Goal: Task Accomplishment & Management: Manage account settings

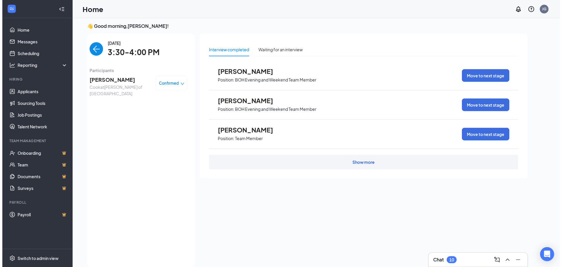
scroll to position [2, 0]
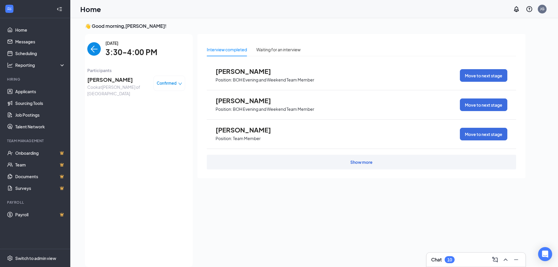
click at [93, 49] on img "back-button" at bounding box center [93, 48] width 13 height 13
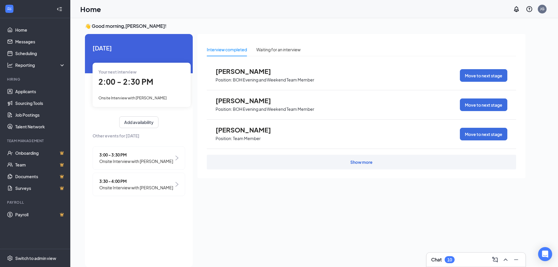
click at [148, 83] on span "2:00 - 2:30 PM" at bounding box center [125, 82] width 55 height 10
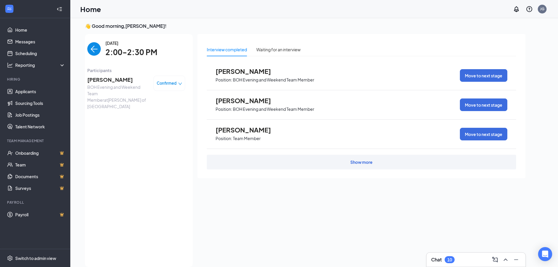
click at [112, 80] on span "[PERSON_NAME]" at bounding box center [118, 80] width 62 height 8
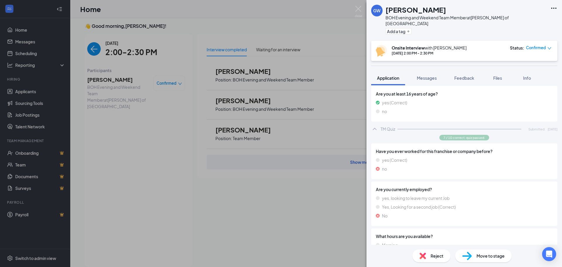
scroll to position [176, 0]
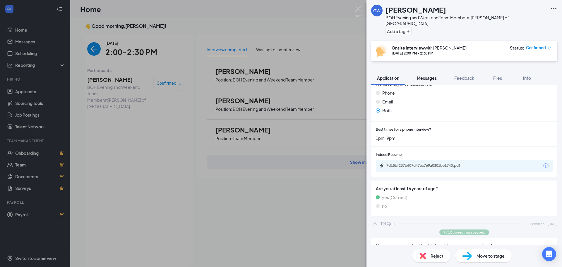
click at [427, 75] on span "Messages" at bounding box center [427, 77] width 20 height 5
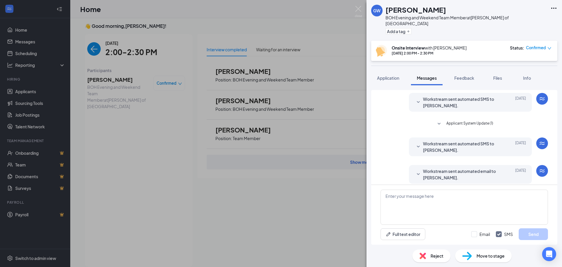
scroll to position [145, 0]
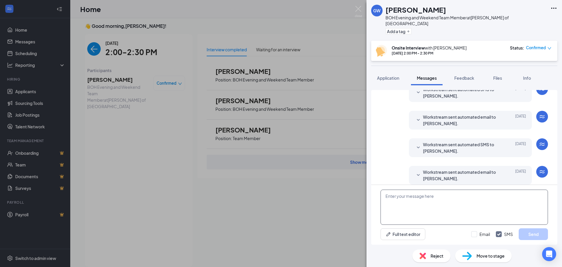
click at [425, 193] on textarea at bounding box center [465, 206] width 168 height 35
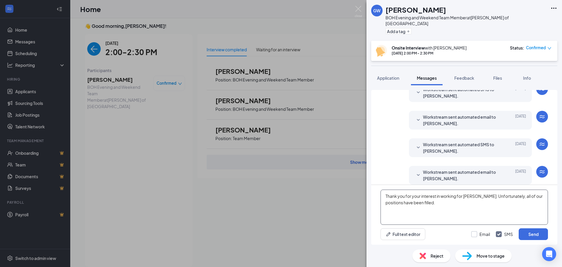
type textarea "Thank you for your interest in working for [PERSON_NAME]. Unfortunately, all of…"
click at [477, 234] on input "Email" at bounding box center [481, 234] width 19 height 6
checkbox input "true"
drag, startPoint x: 438, startPoint y: 208, endPoint x: 383, endPoint y: 194, distance: 56.5
click at [383, 194] on textarea "Thank you for your interest in working for [PERSON_NAME]. Unfortunately, all of…" at bounding box center [465, 206] width 168 height 35
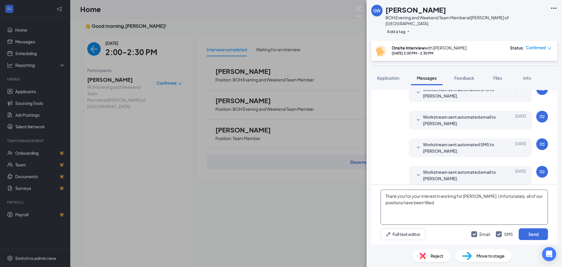
click at [503, 214] on textarea "Thank you for your interest in working for [PERSON_NAME]. Unfortunately, all of…" at bounding box center [465, 206] width 168 height 35
click at [532, 233] on button "Send" at bounding box center [533, 234] width 29 height 12
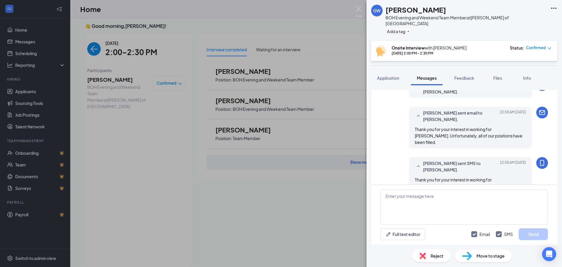
scroll to position [233, 0]
click at [431, 254] on span "Reject" at bounding box center [437, 255] width 13 height 6
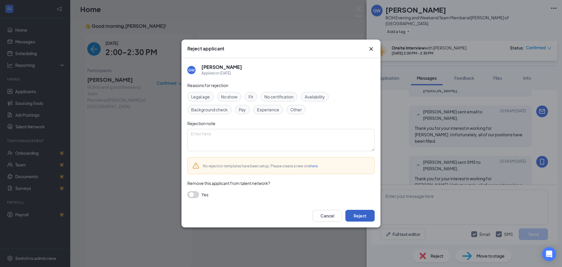
click at [361, 215] on button "Reject" at bounding box center [360, 216] width 29 height 12
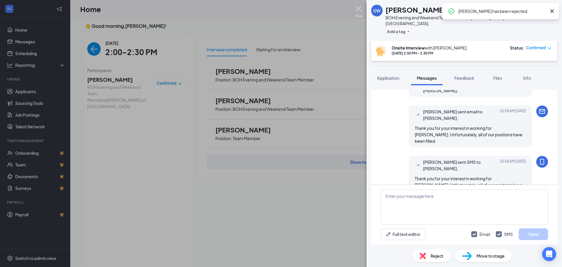
click at [359, 10] on img at bounding box center [358, 11] width 7 height 11
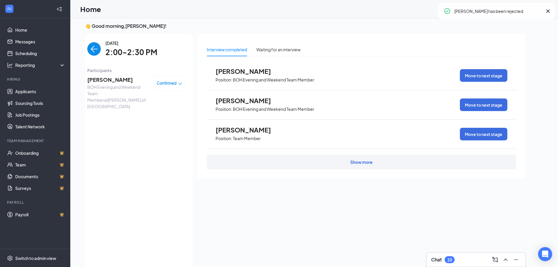
click at [90, 49] on img "back-button" at bounding box center [93, 48] width 13 height 13
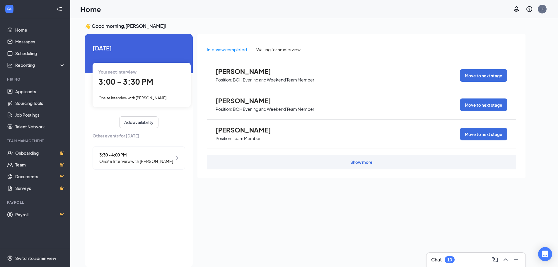
click at [125, 84] on span "3:00 - 3:30 PM" at bounding box center [125, 82] width 55 height 10
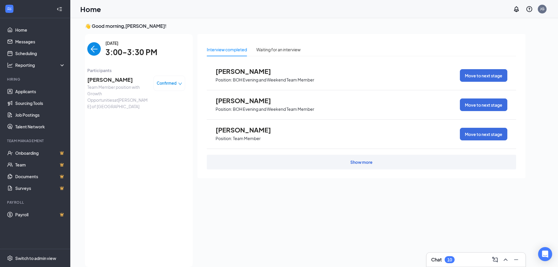
click at [126, 81] on span "[PERSON_NAME]" at bounding box center [118, 80] width 62 height 8
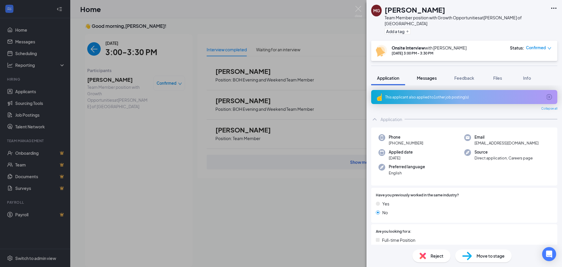
click at [431, 75] on span "Messages" at bounding box center [427, 77] width 20 height 5
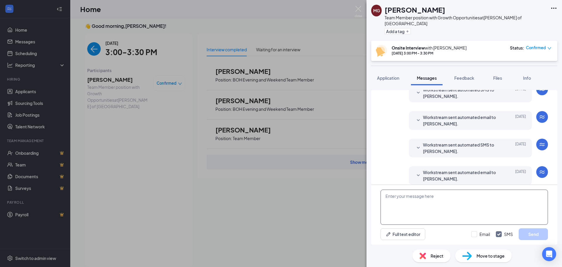
scroll to position [145, 0]
paste textarea "Thank you for your interest in working for [PERSON_NAME]. Unfortunately, all of…"
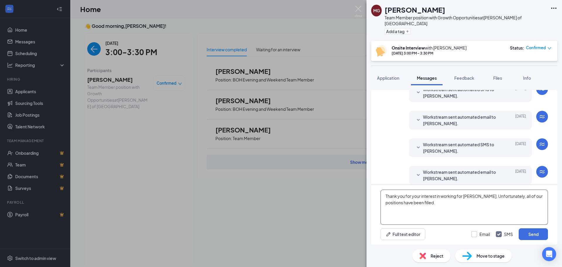
type textarea "Thank you for your interest in working for [PERSON_NAME]. Unfortunately, all of…"
click at [477, 235] on input "Email" at bounding box center [481, 234] width 19 height 6
checkbox input "true"
click at [527, 233] on button "Send" at bounding box center [533, 234] width 29 height 12
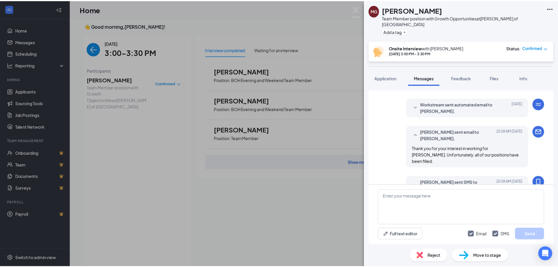
scroll to position [233, 0]
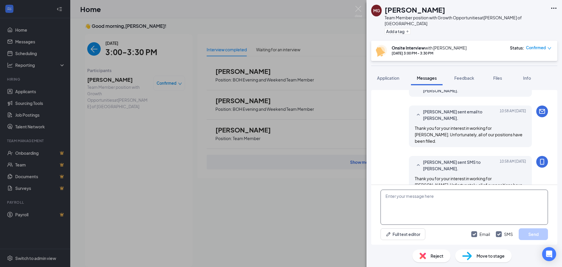
click at [412, 198] on textarea at bounding box center [465, 206] width 168 height 35
paste textarea "Thank you for your interest in working for [PERSON_NAME]. Unfortunately, all of…"
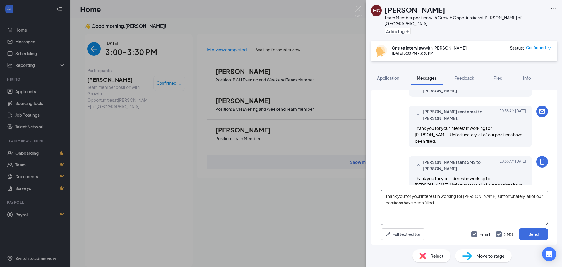
type textarea "Thank you for your interest in working for [PERSON_NAME]. Unfortunately, all of…"
drag, startPoint x: 451, startPoint y: 200, endPoint x: 375, endPoint y: 186, distance: 77.4
click at [375, 186] on div "Thank you for your interest in working for [PERSON_NAME]. Unfortunately, all of…" at bounding box center [464, 215] width 186 height 60
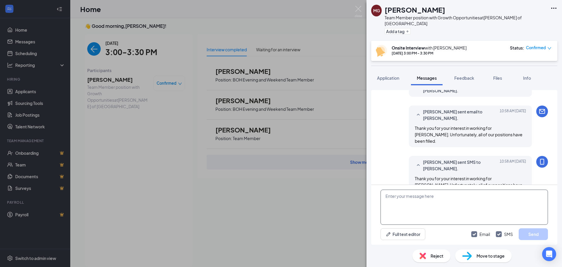
click at [448, 200] on textarea at bounding box center [465, 206] width 168 height 35
click at [440, 257] on span "Reject" at bounding box center [437, 255] width 13 height 6
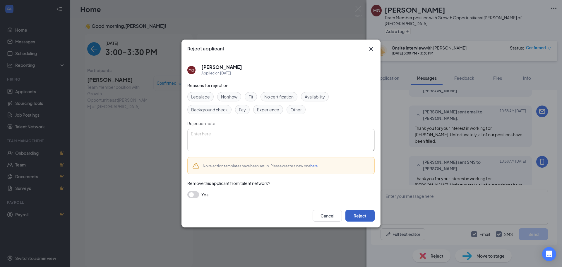
click at [356, 218] on button "Reject" at bounding box center [360, 216] width 29 height 12
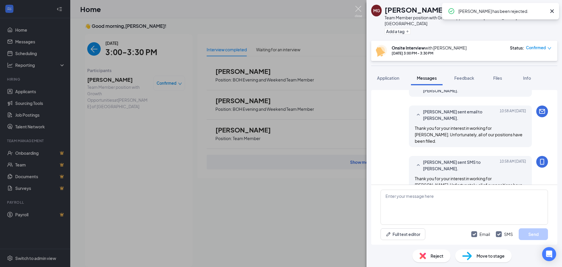
click at [358, 8] on img at bounding box center [358, 11] width 7 height 11
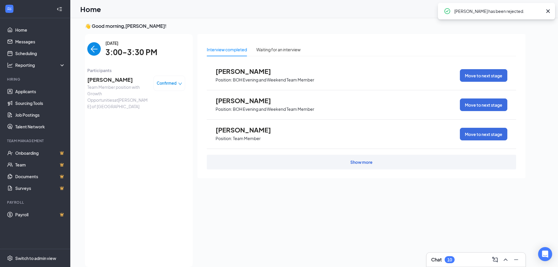
click at [98, 50] on img "back-button" at bounding box center [93, 48] width 13 height 13
